Goal: Information Seeking & Learning: Check status

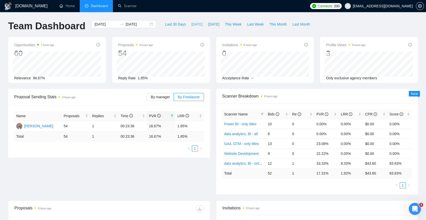
click at [191, 25] on span "[DATE]" at bounding box center [196, 24] width 11 height 6
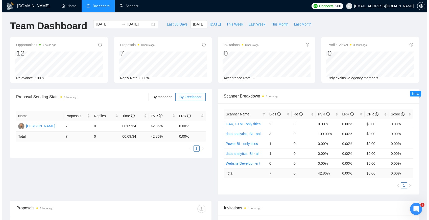
scroll to position [168, 0]
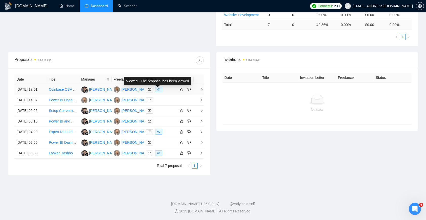
click at [161, 87] on span at bounding box center [158, 90] width 7 height 6
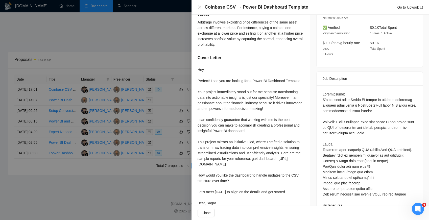
scroll to position [170, 0]
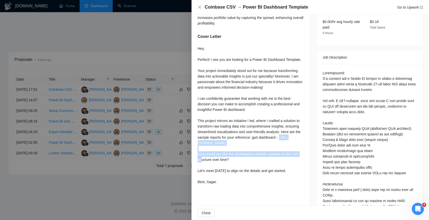
drag, startPoint x: 251, startPoint y: 167, endPoint x: 198, endPoint y: 162, distance: 52.8
click at [198, 162] on div "Hey, Perfect! I see you are looking for a Power BI Dashboard Template. Your pro…" at bounding box center [251, 115] width 106 height 139
copy div "[URL][DOMAIN_NAME]"
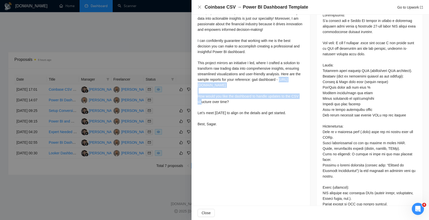
scroll to position [228, 0]
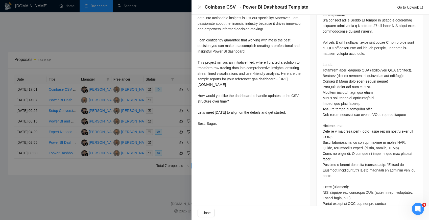
click at [161, 95] on div at bounding box center [214, 110] width 429 height 220
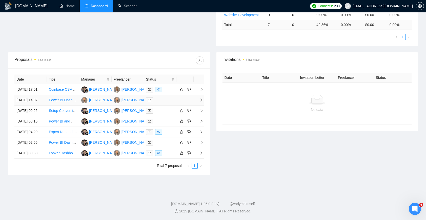
click at [160, 97] on div at bounding box center [160, 100] width 28 height 6
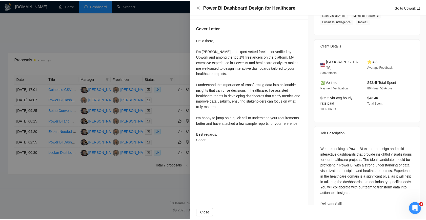
scroll to position [137, 0]
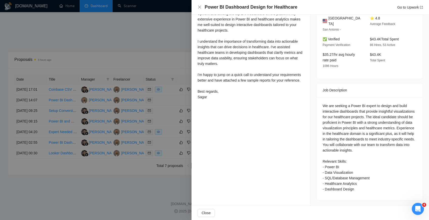
click at [170, 89] on div at bounding box center [214, 110] width 429 height 220
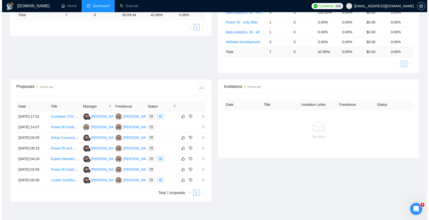
scroll to position [182, 0]
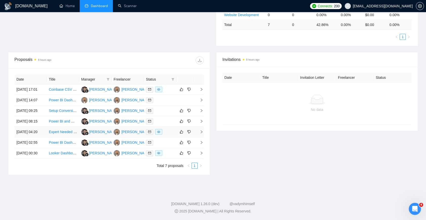
click at [164, 129] on div at bounding box center [160, 132] width 28 height 6
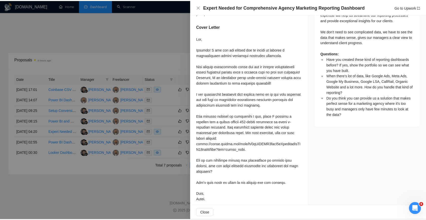
scroll to position [276, 0]
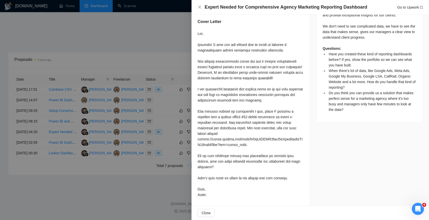
click at [175, 81] on div at bounding box center [214, 110] width 429 height 220
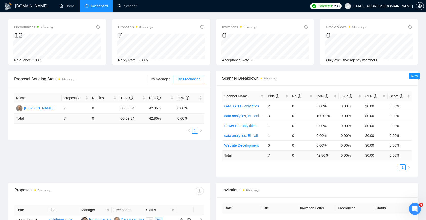
scroll to position [0, 0]
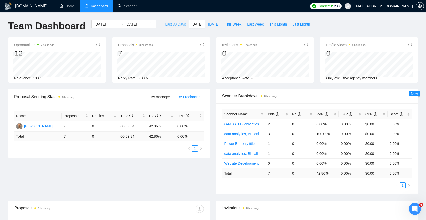
click at [173, 28] on button "Last 30 Days" at bounding box center [175, 24] width 26 height 8
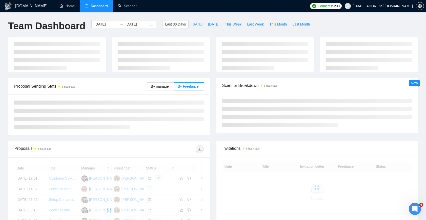
click at [194, 27] on span "[DATE]" at bounding box center [196, 24] width 11 height 6
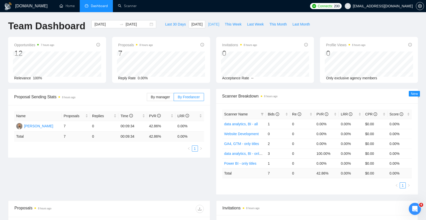
click at [215, 25] on span "[DATE]" at bounding box center [213, 24] width 11 height 6
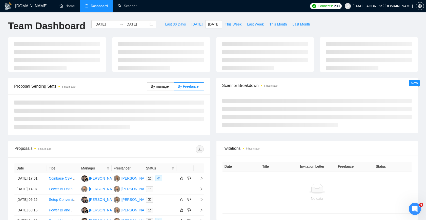
type input "[DATE]"
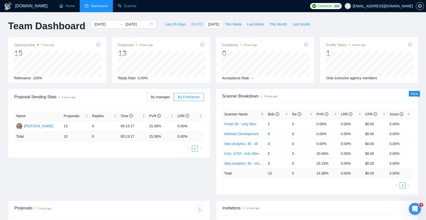
click at [195, 24] on span "[DATE]" at bounding box center [196, 24] width 11 height 6
type input "[DATE]"
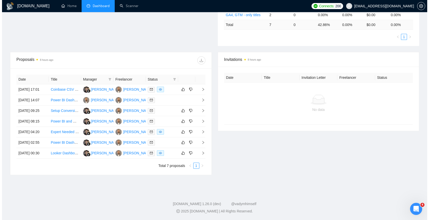
scroll to position [182, 0]
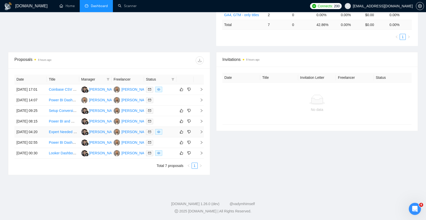
click at [170, 129] on div at bounding box center [160, 132] width 28 height 6
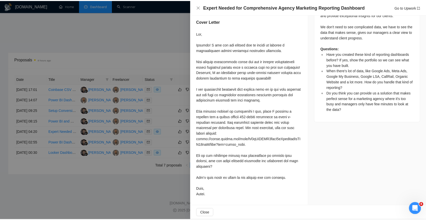
scroll to position [294, 0]
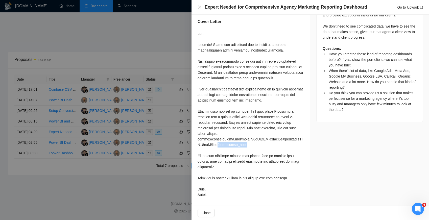
drag, startPoint x: 253, startPoint y: 145, endPoint x: 224, endPoint y: 144, distance: 29.6
click at [224, 144] on div at bounding box center [251, 114] width 106 height 167
drag, startPoint x: 211, startPoint y: 143, endPoint x: 207, endPoint y: 142, distance: 4.1
click at [210, 142] on div at bounding box center [251, 114] width 106 height 167
drag, startPoint x: 198, startPoint y: 140, endPoint x: 249, endPoint y: 143, distance: 51.2
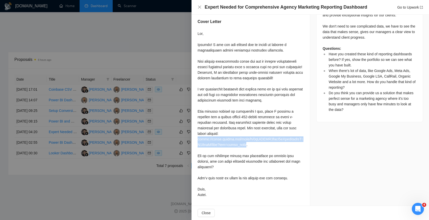
click at [249, 143] on div at bounding box center [251, 114] width 106 height 167
copy div "[URL][DOMAIN_NAME]"
click at [164, 97] on div at bounding box center [214, 110] width 429 height 220
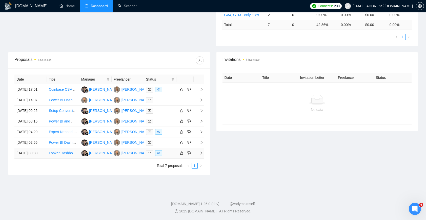
click at [170, 150] on div at bounding box center [160, 153] width 28 height 6
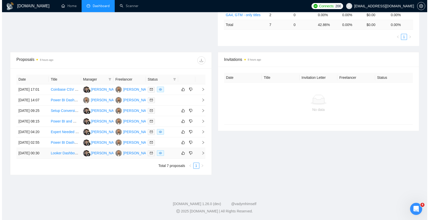
scroll to position [241, 0]
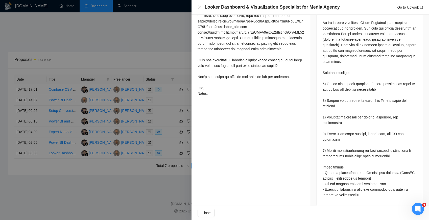
click at [141, 133] on div at bounding box center [214, 110] width 429 height 220
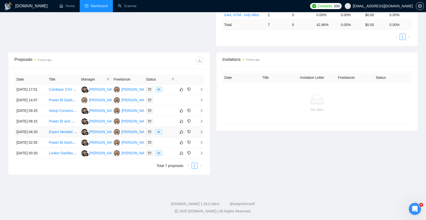
click at [164, 129] on div at bounding box center [160, 132] width 28 height 6
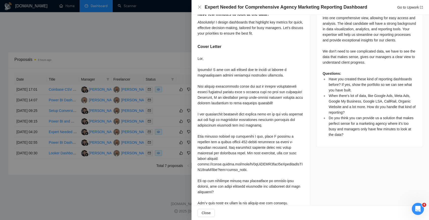
drag, startPoint x: 136, startPoint y: 133, endPoint x: 157, endPoint y: 148, distance: 25.9
click at [136, 133] on div at bounding box center [214, 110] width 429 height 220
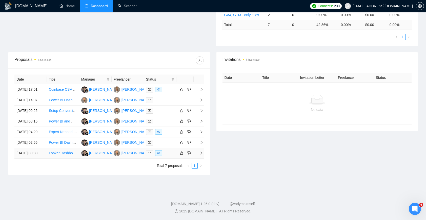
click at [164, 151] on div at bounding box center [160, 153] width 28 height 6
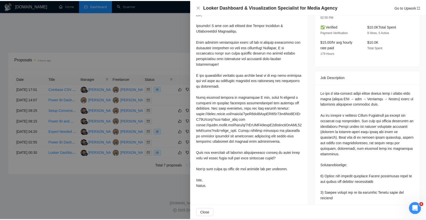
scroll to position [119, 0]
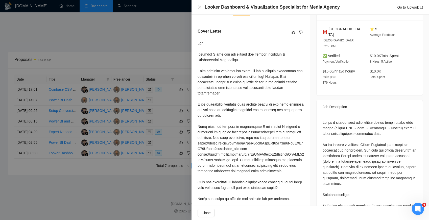
click at [174, 107] on div at bounding box center [214, 110] width 429 height 220
